Goal: Task Accomplishment & Management: Manage account settings

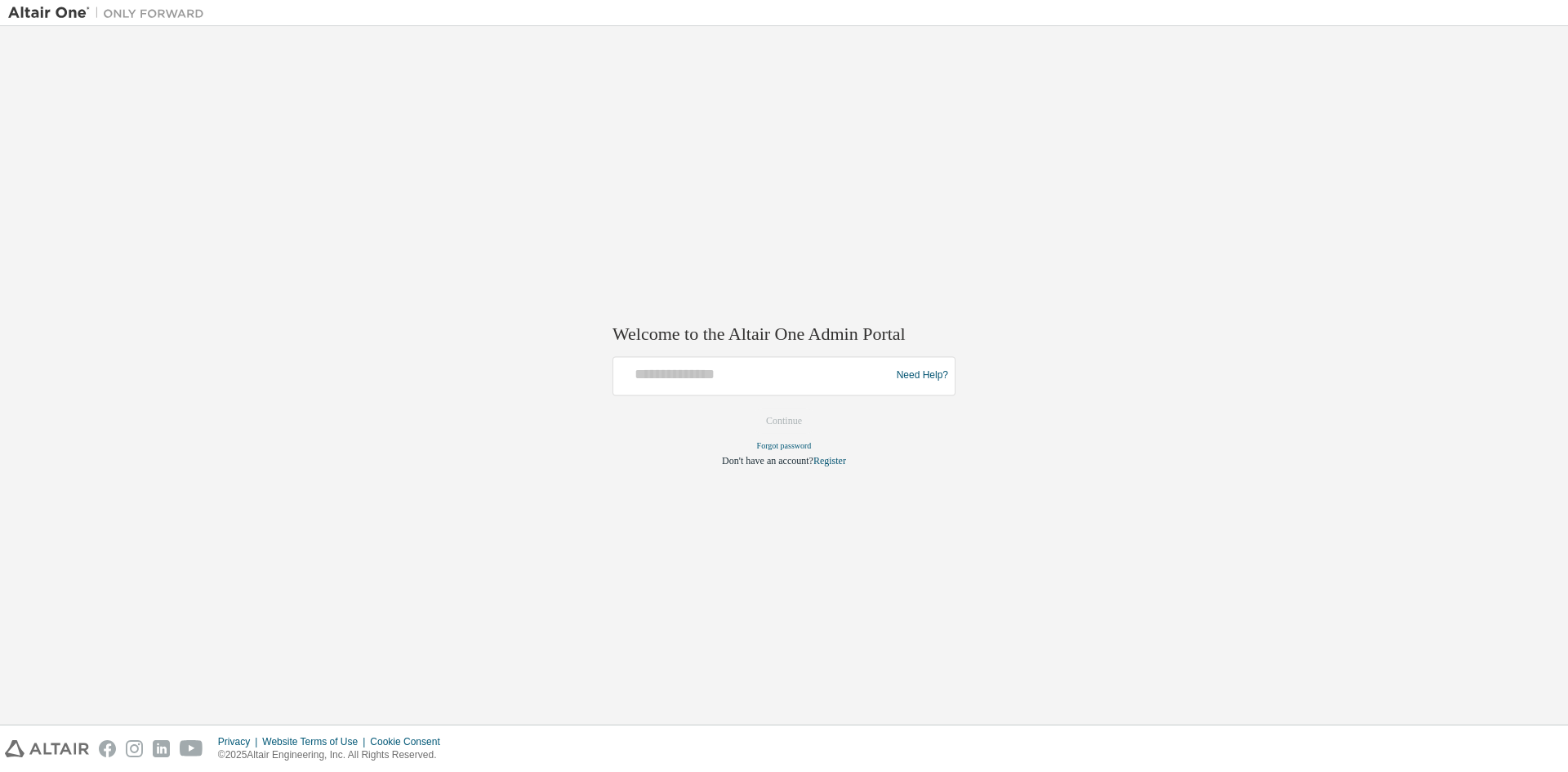
click at [695, 387] on div at bounding box center [754, 375] width 269 height 31
click at [697, 370] on input "text" at bounding box center [754, 371] width 269 height 23
type input "**********"
click at [766, 415] on button "Continue" at bounding box center [783, 420] width 70 height 24
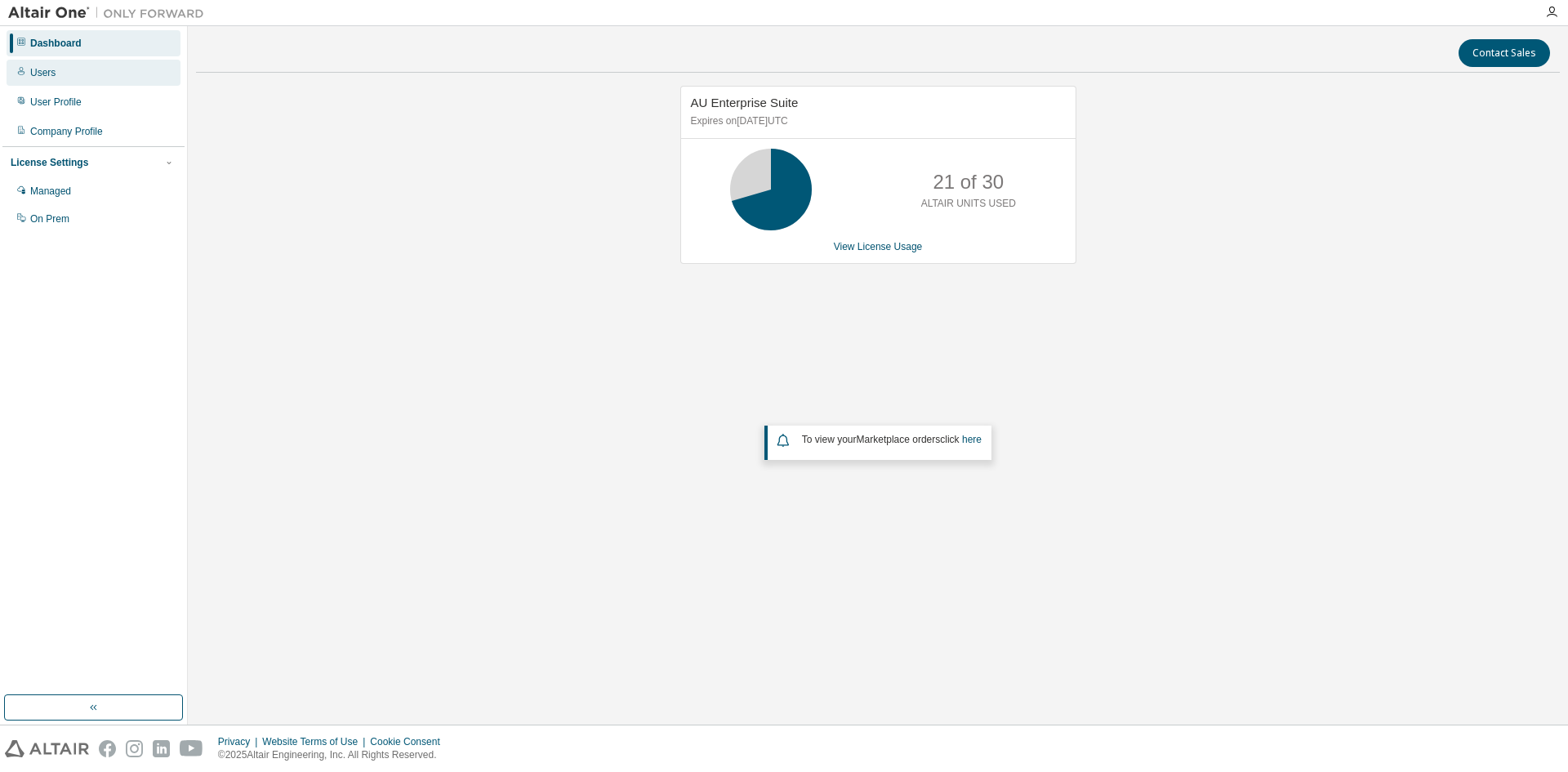
click at [42, 74] on div "Users" at bounding box center [42, 73] width 25 height 13
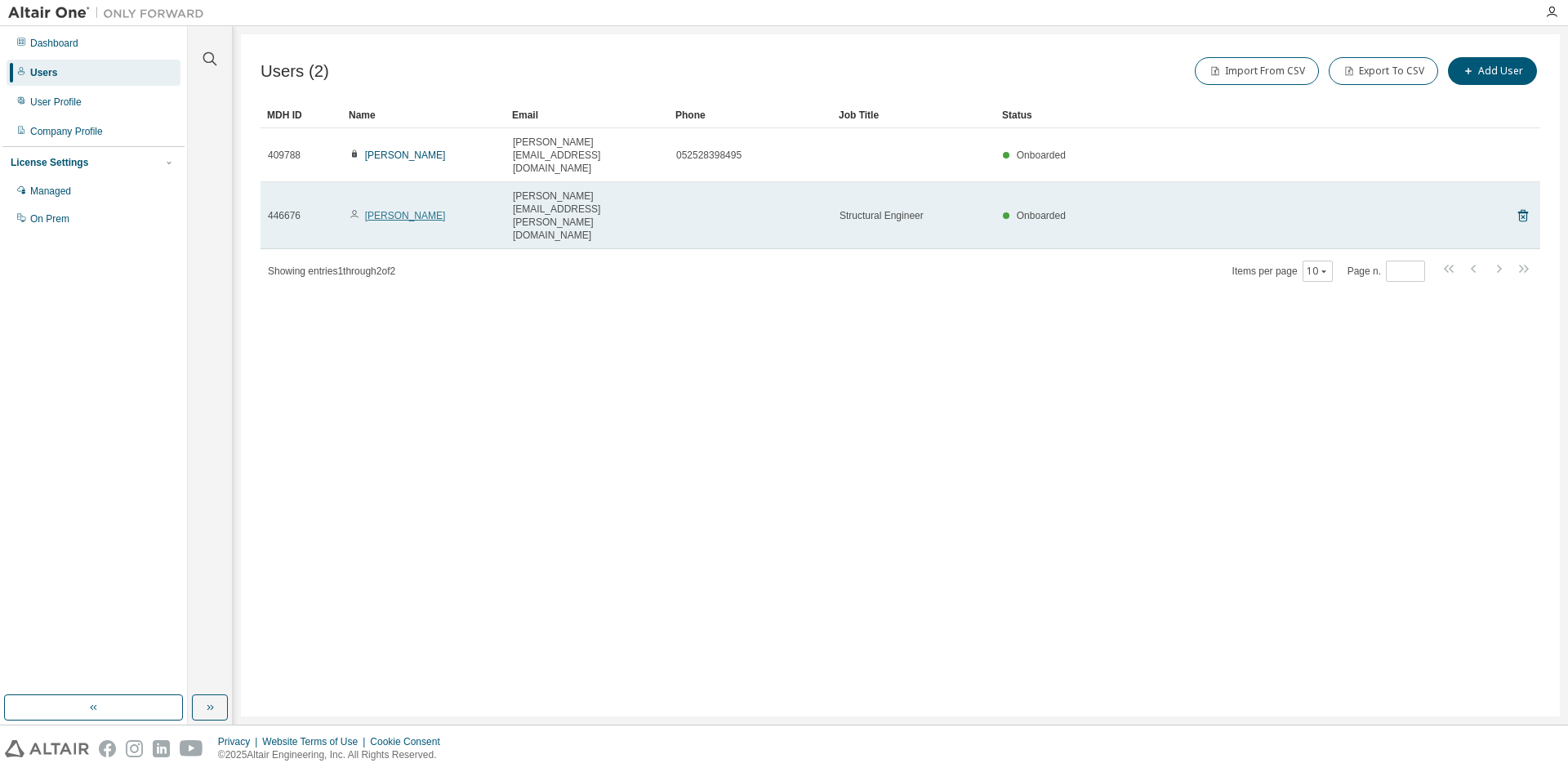
click at [407, 210] on link "Marvin Kamps" at bounding box center [405, 215] width 80 height 11
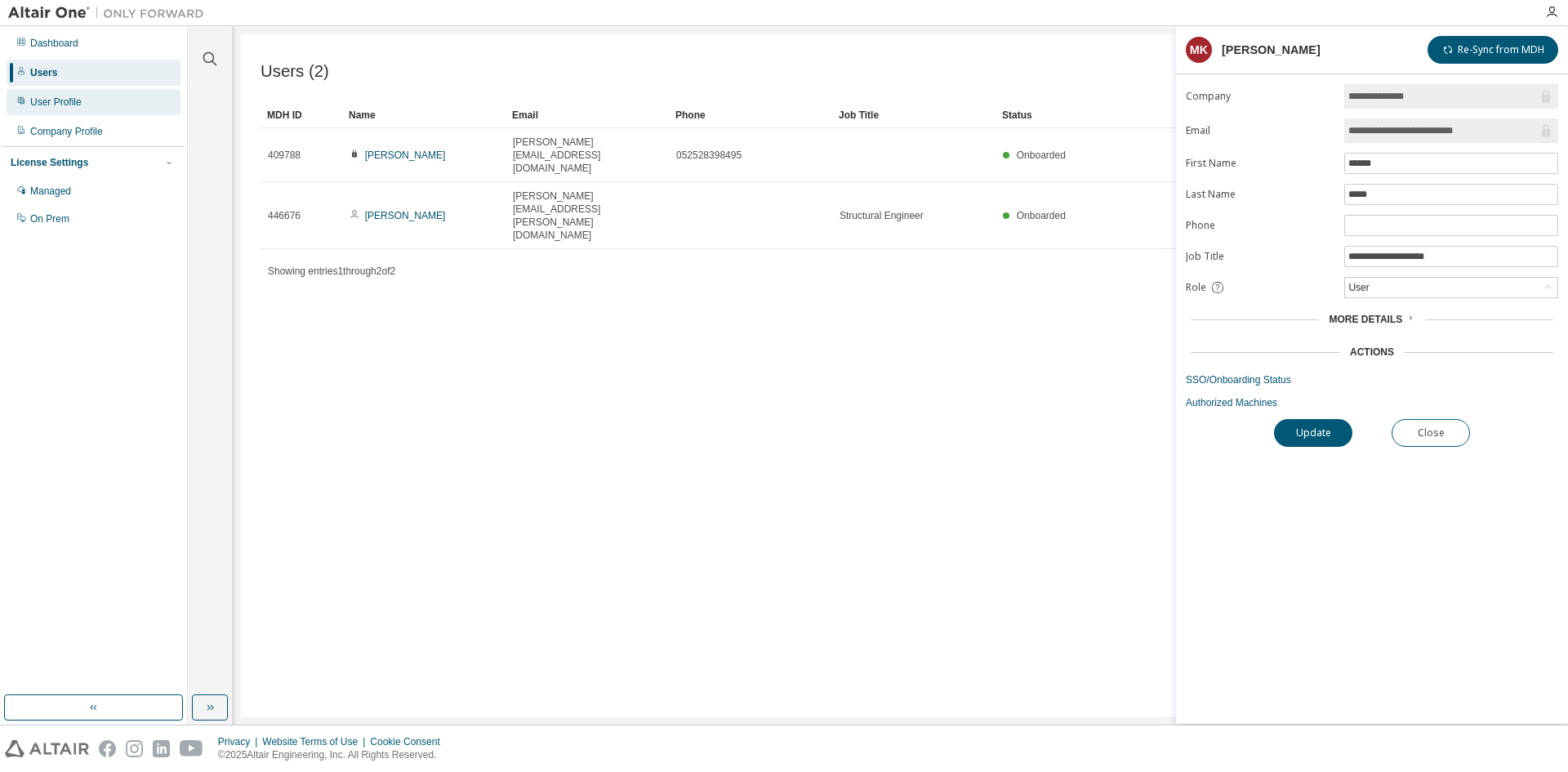
click at [51, 106] on div "User Profile" at bounding box center [55, 102] width 51 height 13
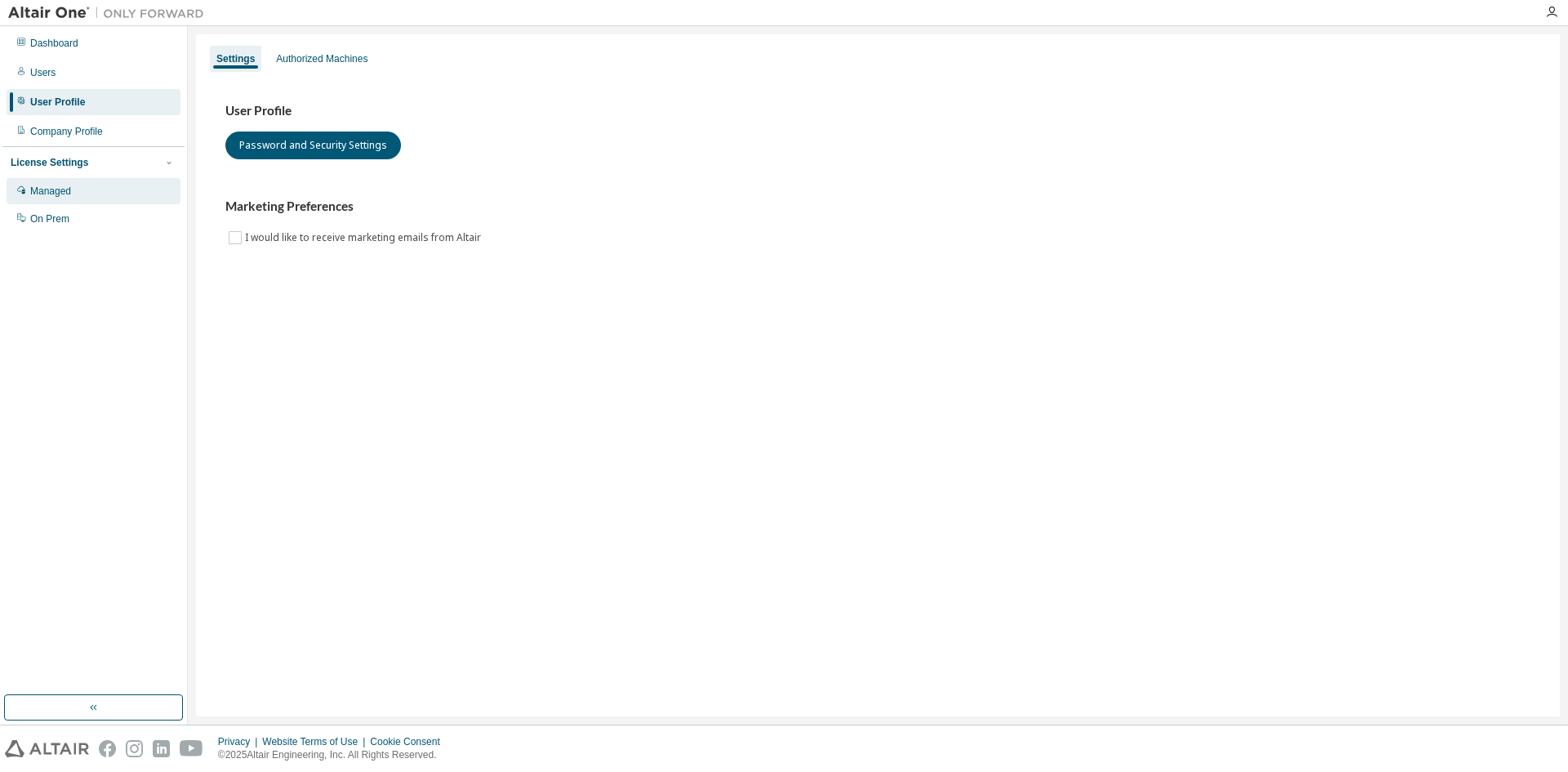
click at [41, 188] on div "Managed" at bounding box center [51, 191] width 41 height 13
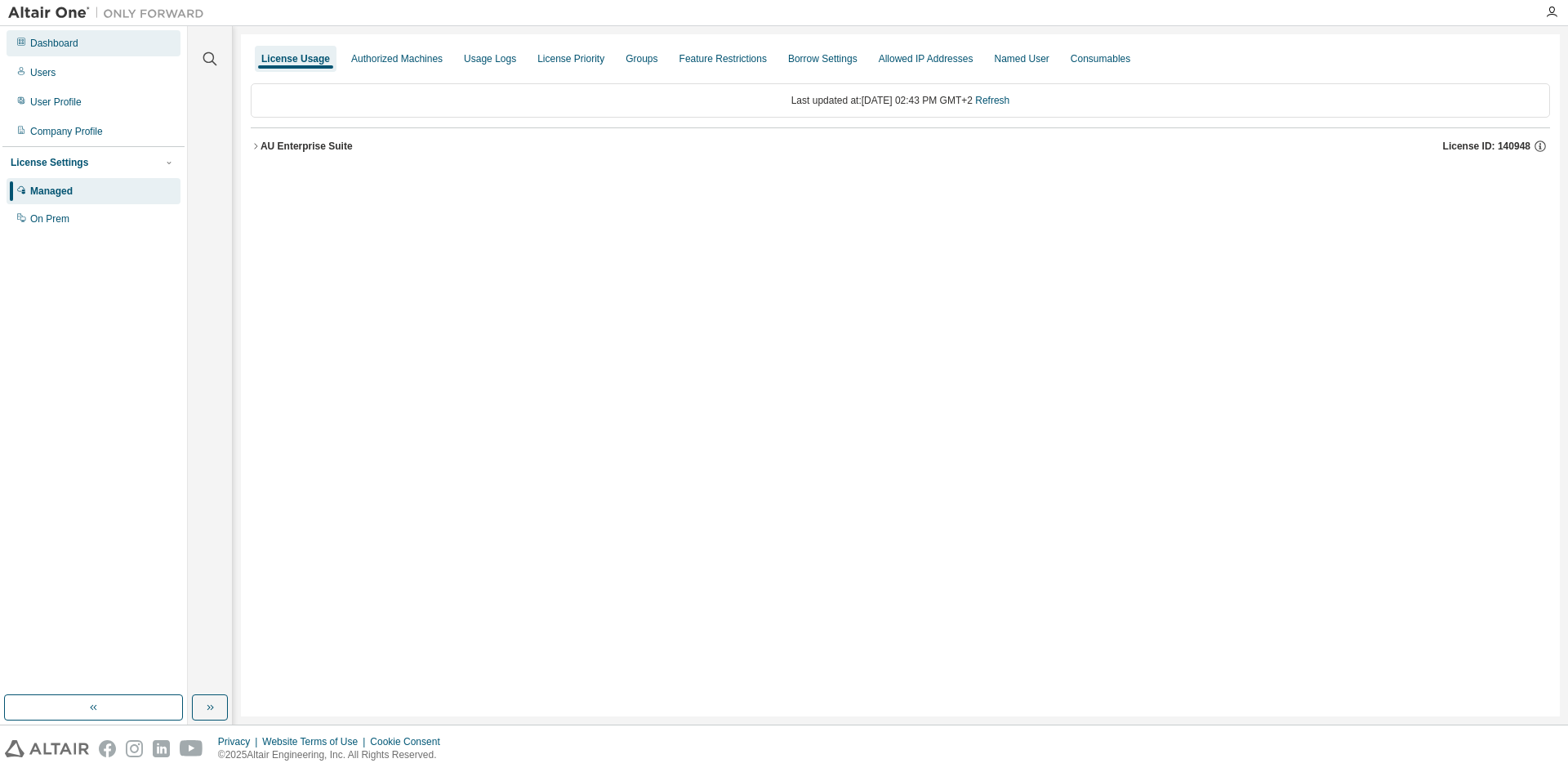
click at [58, 49] on div "Dashboard" at bounding box center [54, 43] width 49 height 13
